Goal: Task Accomplishment & Management: Manage account settings

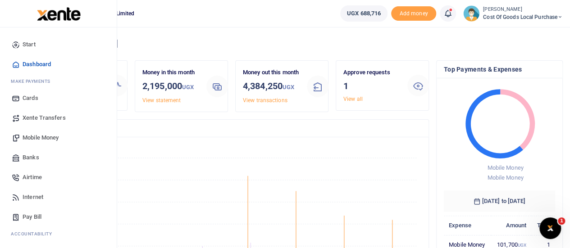
scroll to position [93, 0]
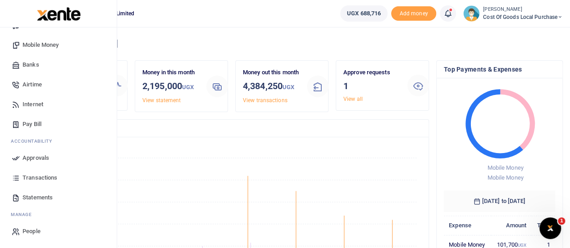
click at [43, 158] on span "Approvals" at bounding box center [36, 158] width 27 height 9
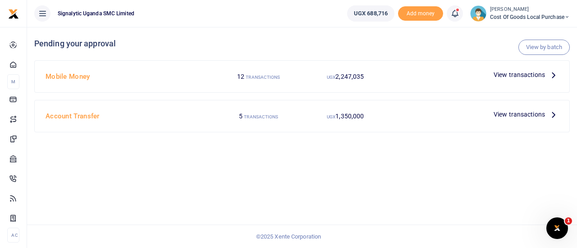
click at [506, 75] on span "View transactions" at bounding box center [518, 75] width 51 height 10
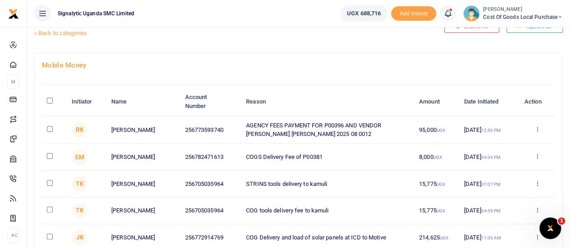
scroll to position [28, 0]
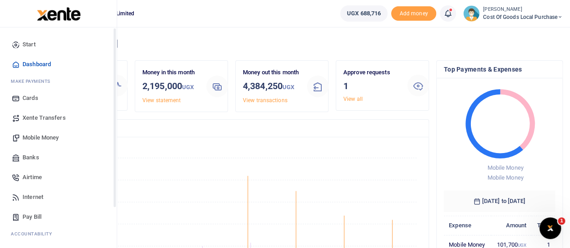
scroll to position [93, 0]
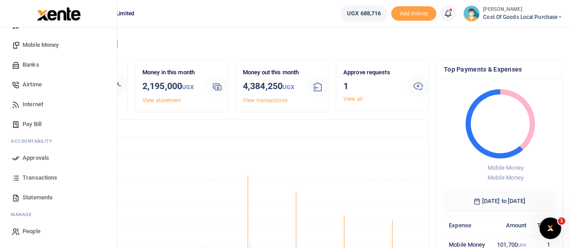
click at [44, 175] on span "Transactions" at bounding box center [40, 177] width 35 height 9
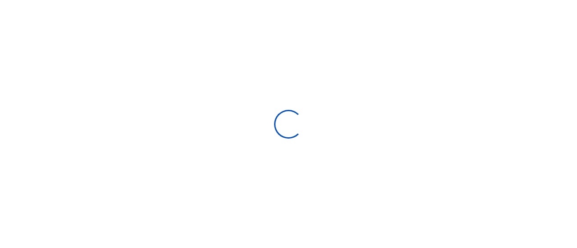
select select
type input "[DATE] - [DATE]"
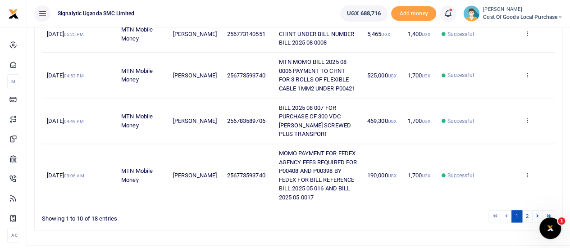
scroll to position [400, 0]
click at [524, 210] on link "2" at bounding box center [527, 216] width 11 height 12
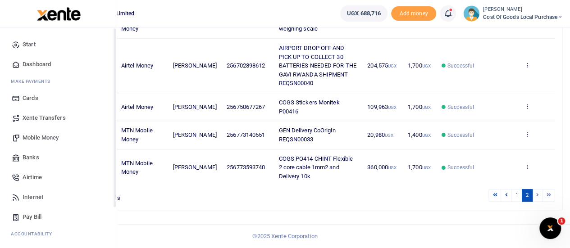
scroll to position [93, 0]
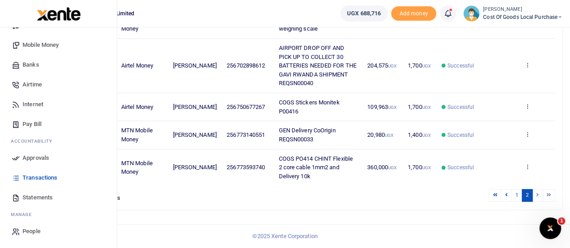
click at [38, 160] on span "Approvals" at bounding box center [36, 158] width 27 height 9
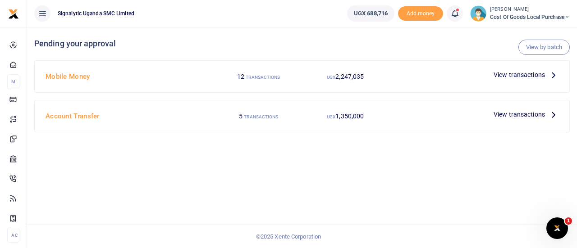
click at [513, 77] on span "View transactions" at bounding box center [518, 75] width 51 height 10
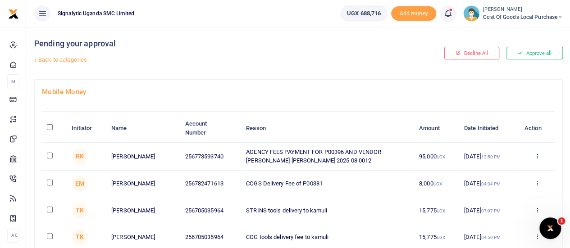
click at [536, 155] on icon at bounding box center [537, 156] width 6 height 6
click at [504, 172] on link "Approve" at bounding box center [503, 170] width 71 height 13
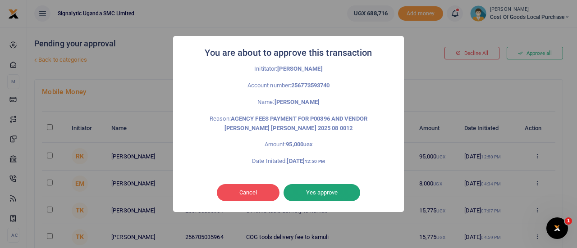
click at [328, 197] on button "Yes approve" at bounding box center [321, 192] width 77 height 17
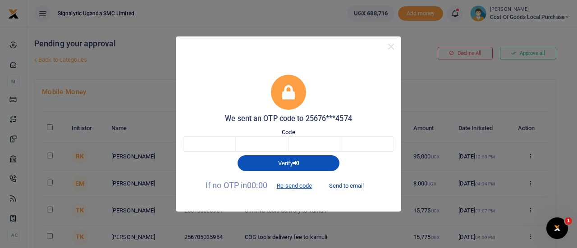
click at [339, 185] on button "Send to email" at bounding box center [346, 185] width 50 height 15
click at [195, 146] on input "text" at bounding box center [209, 143] width 53 height 15
type input "4"
type input "6"
type input "9"
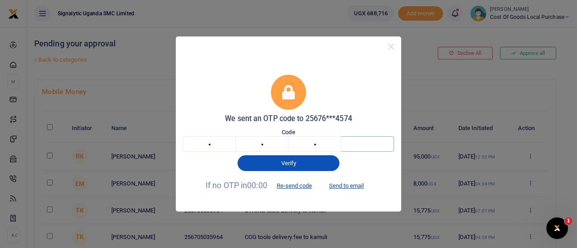
type input "3"
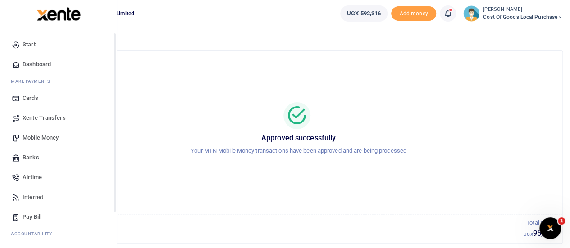
scroll to position [93, 0]
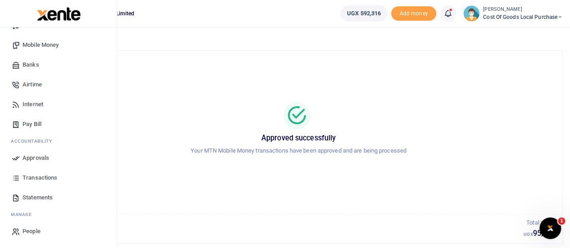
click at [45, 176] on span "Transactions" at bounding box center [40, 177] width 35 height 9
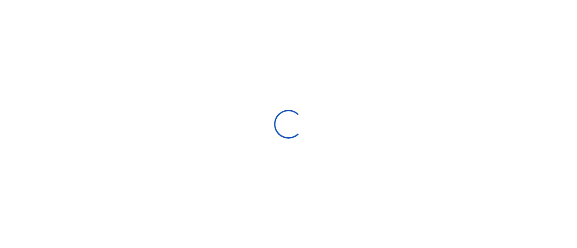
select select
type input "[DATE] - [DATE]"
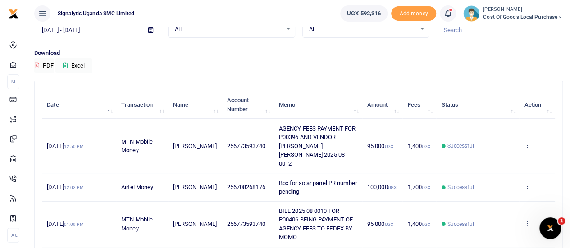
scroll to position [50, 0]
click at [527, 142] on icon at bounding box center [527, 145] width 6 height 6
click at [492, 151] on link "View details" at bounding box center [494, 151] width 71 height 13
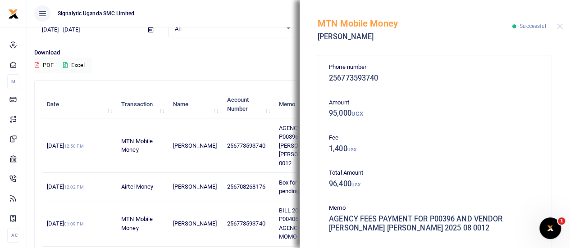
click at [244, 68] on div "Download PDF Excel" at bounding box center [298, 60] width 528 height 25
click at [564, 27] on div "MTN Mobile Money [PERSON_NAME] Successful" at bounding box center [435, 25] width 270 height 50
click at [559, 27] on button "Close" at bounding box center [560, 26] width 6 height 6
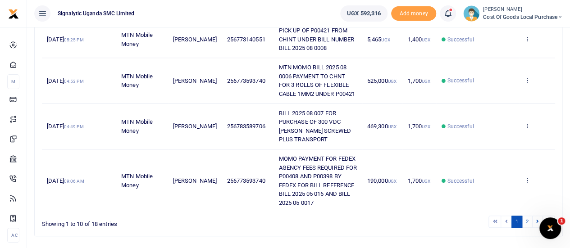
scroll to position [400, 0]
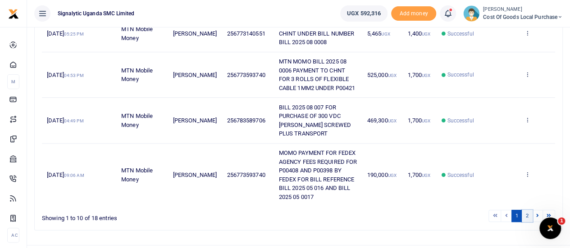
click at [527, 210] on link "2" at bounding box center [527, 216] width 11 height 12
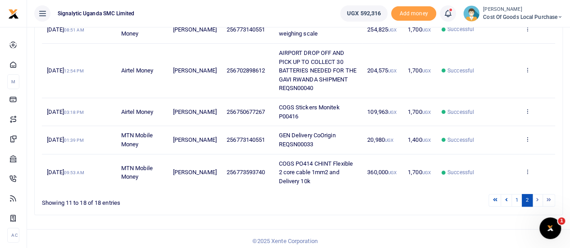
scroll to position [283, 0]
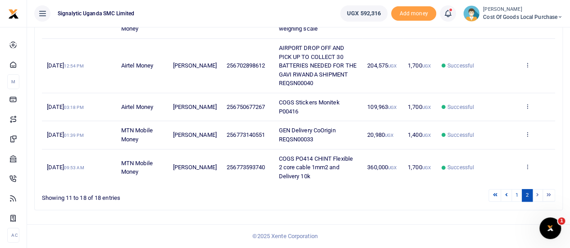
click at [537, 196] on li at bounding box center [537, 195] width 10 height 12
click at [537, 195] on li at bounding box center [537, 195] width 10 height 12
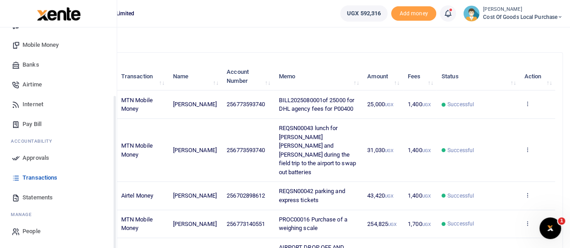
scroll to position [77, 0]
click at [43, 175] on span "Transactions" at bounding box center [40, 177] width 35 height 9
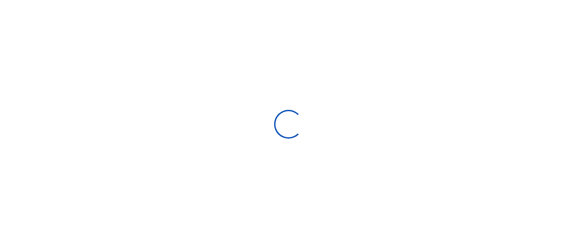
select select
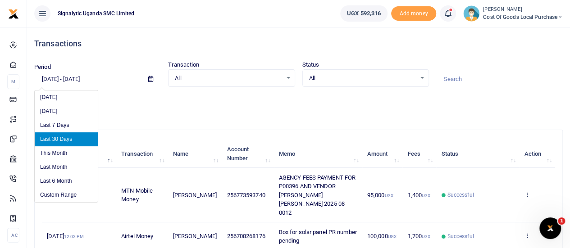
click at [88, 82] on input "[DATE] - [DATE]" at bounding box center [87, 79] width 107 height 15
click at [73, 182] on li "Last 6 Month" at bounding box center [66, 181] width 63 height 14
type input "[DATE] - [DATE]"
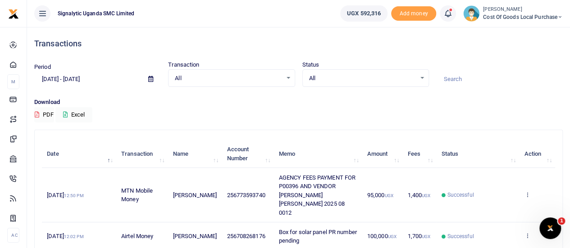
drag, startPoint x: 456, startPoint y: 83, endPoint x: 454, endPoint y: 79, distance: 4.9
click at [454, 79] on input at bounding box center [499, 79] width 127 height 15
click at [450, 107] on div "Download PDF Excel" at bounding box center [298, 110] width 528 height 25
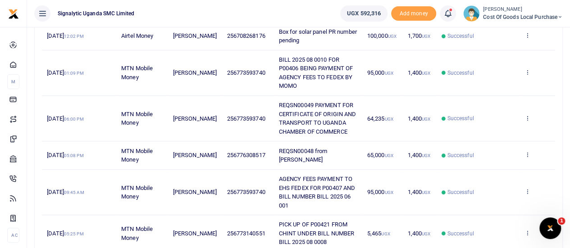
scroll to position [201, 0]
